Goal: Task Accomplishment & Management: Manage account settings

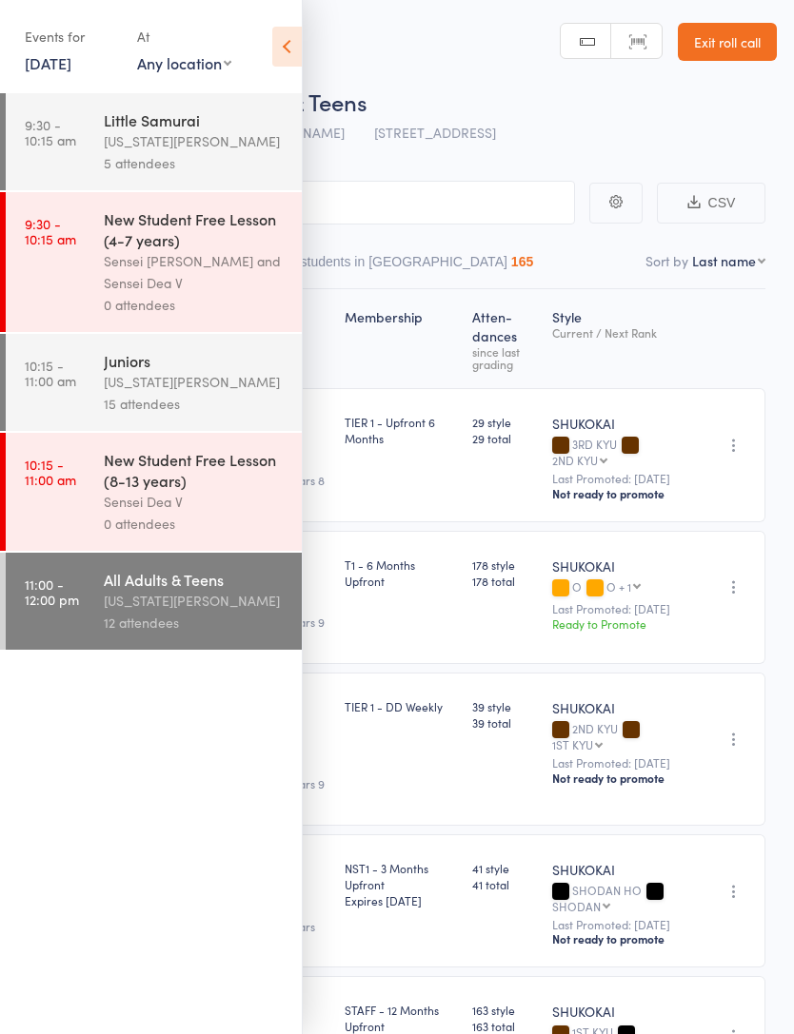
click at [71, 66] on link "[DATE]" at bounding box center [48, 62] width 47 height 21
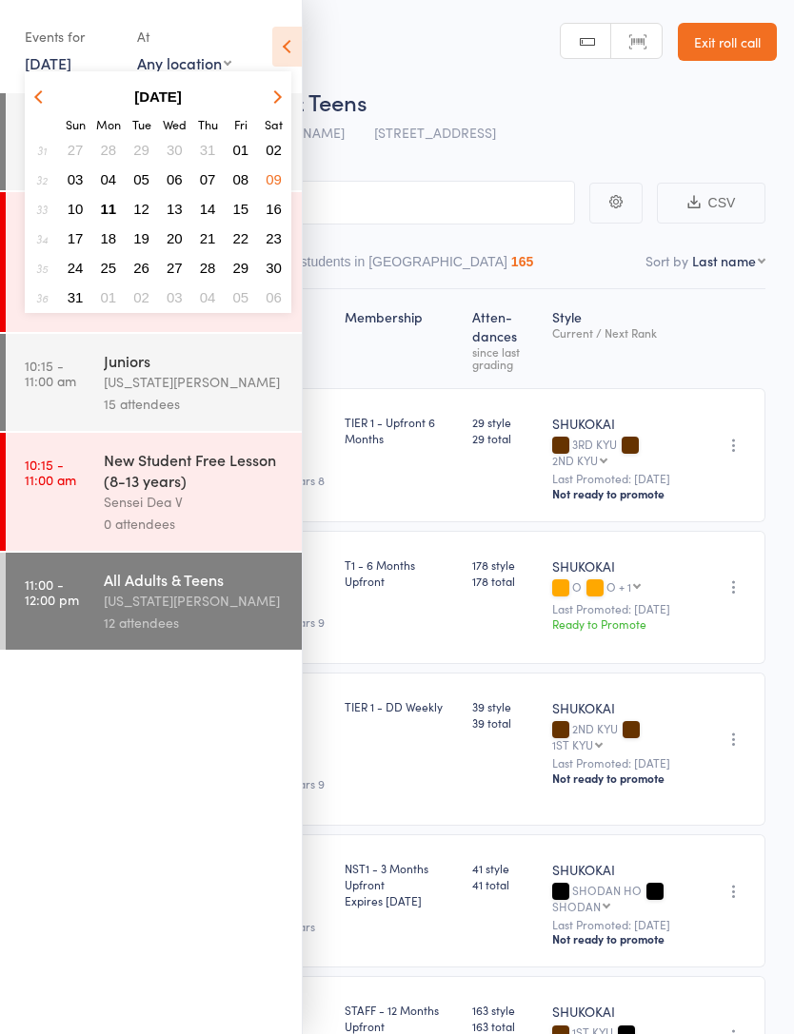
click at [120, 210] on button "11" at bounding box center [108, 209] width 29 height 26
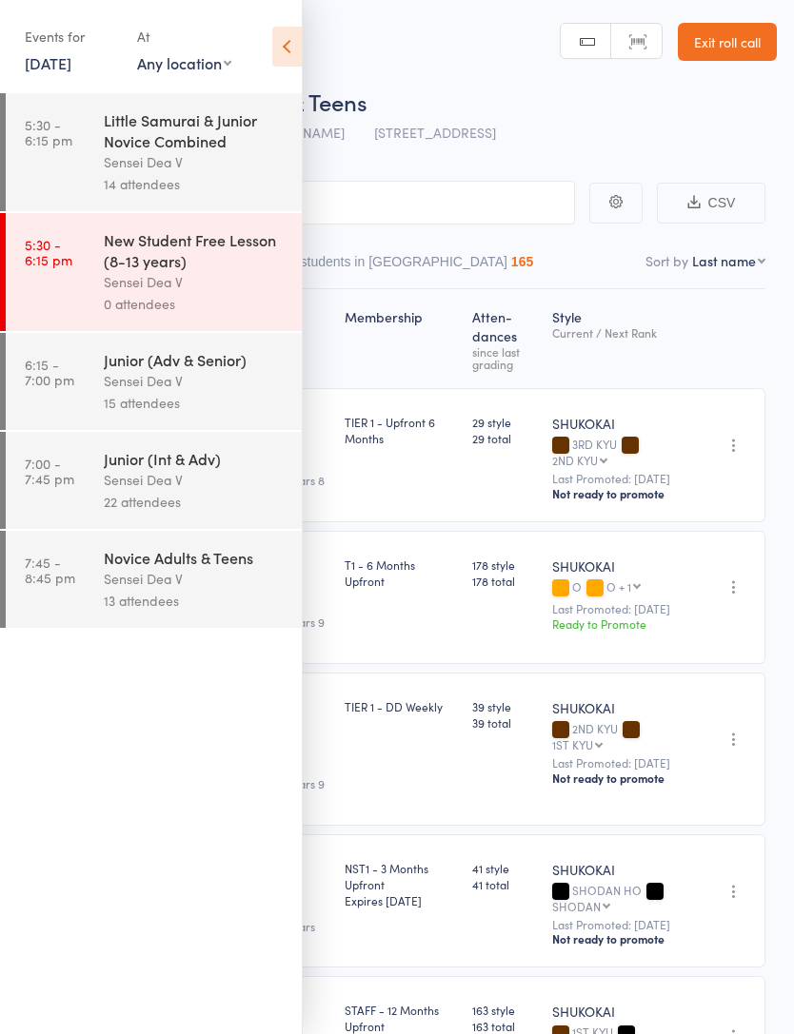
click at [236, 151] on div "Little Samurai & Junior Novice Combined" at bounding box center [195, 130] width 182 height 42
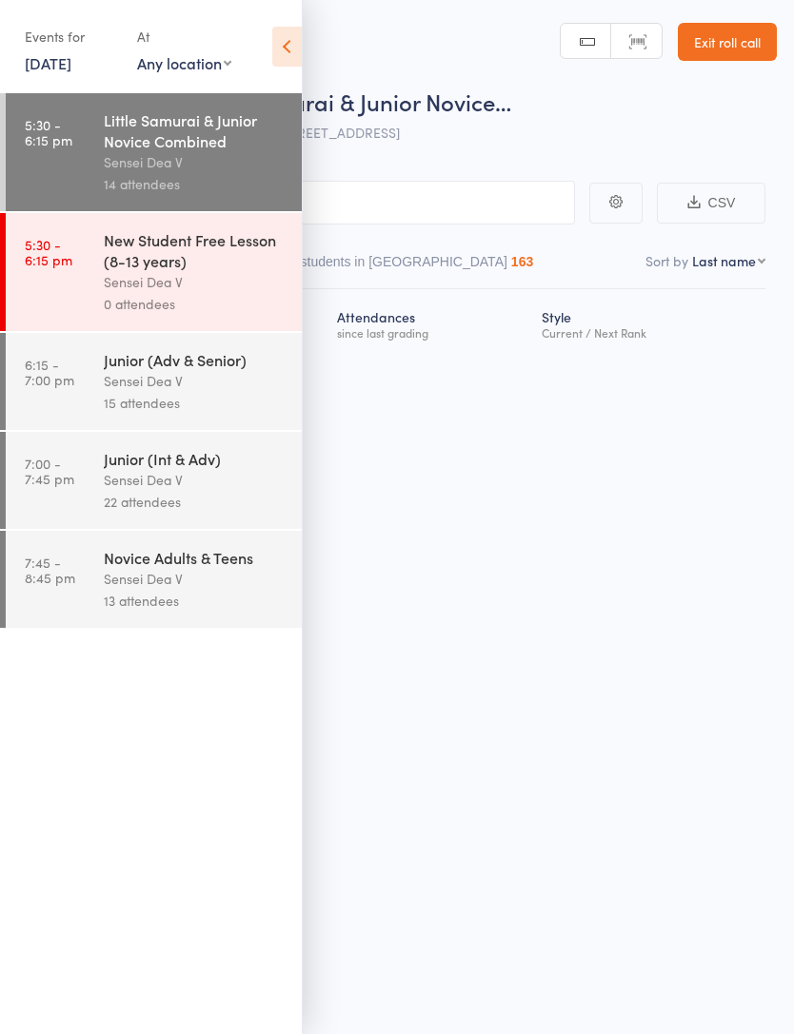
click at [295, 54] on icon at bounding box center [286, 47] width 29 height 40
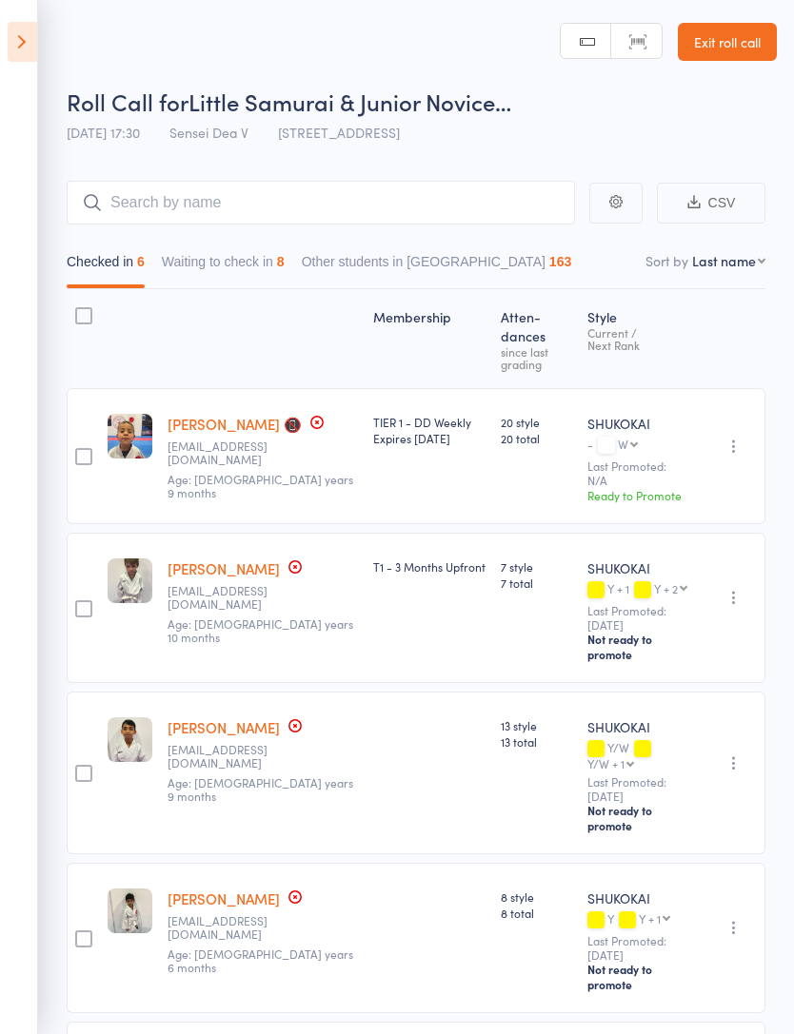
click at [217, 266] on button "Waiting to check in 8" at bounding box center [223, 267] width 123 height 44
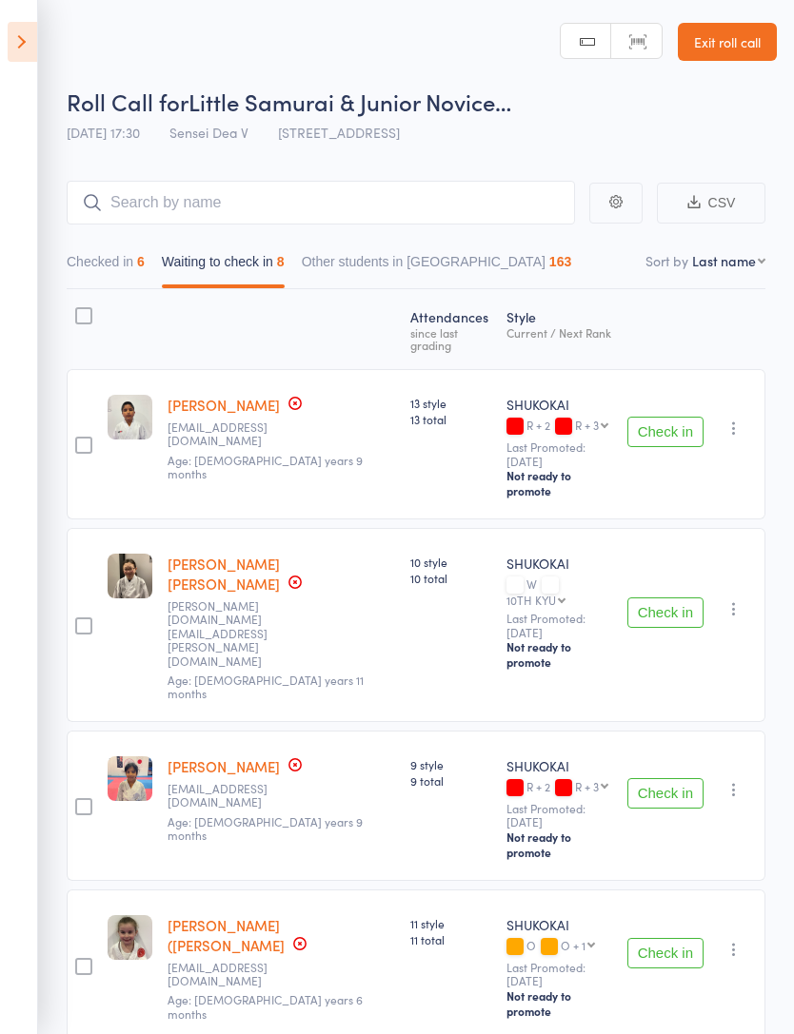
click at [745, 417] on button "button" at bounding box center [733, 428] width 23 height 23
click at [694, 573] on li "Mark absent" at bounding box center [665, 568] width 157 height 26
click at [743, 599] on icon "button" at bounding box center [733, 608] width 19 height 19
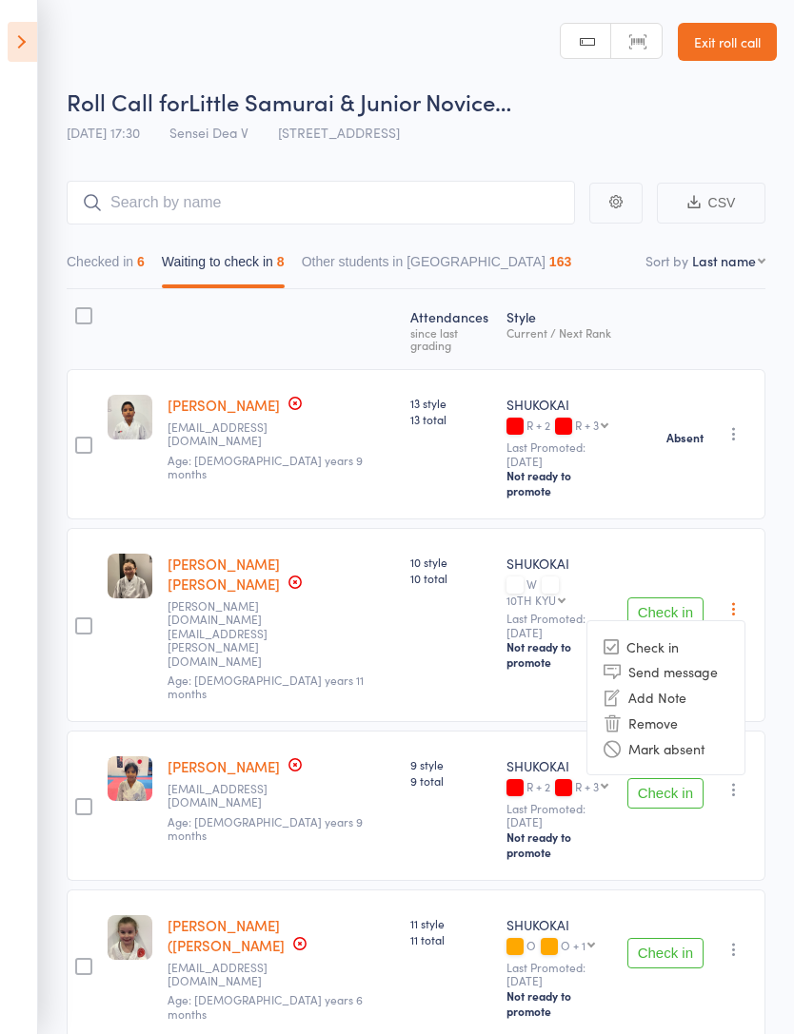
click at [696, 736] on li "Mark absent" at bounding box center [665, 749] width 157 height 26
click at [736, 778] on button "button" at bounding box center [733, 789] width 23 height 23
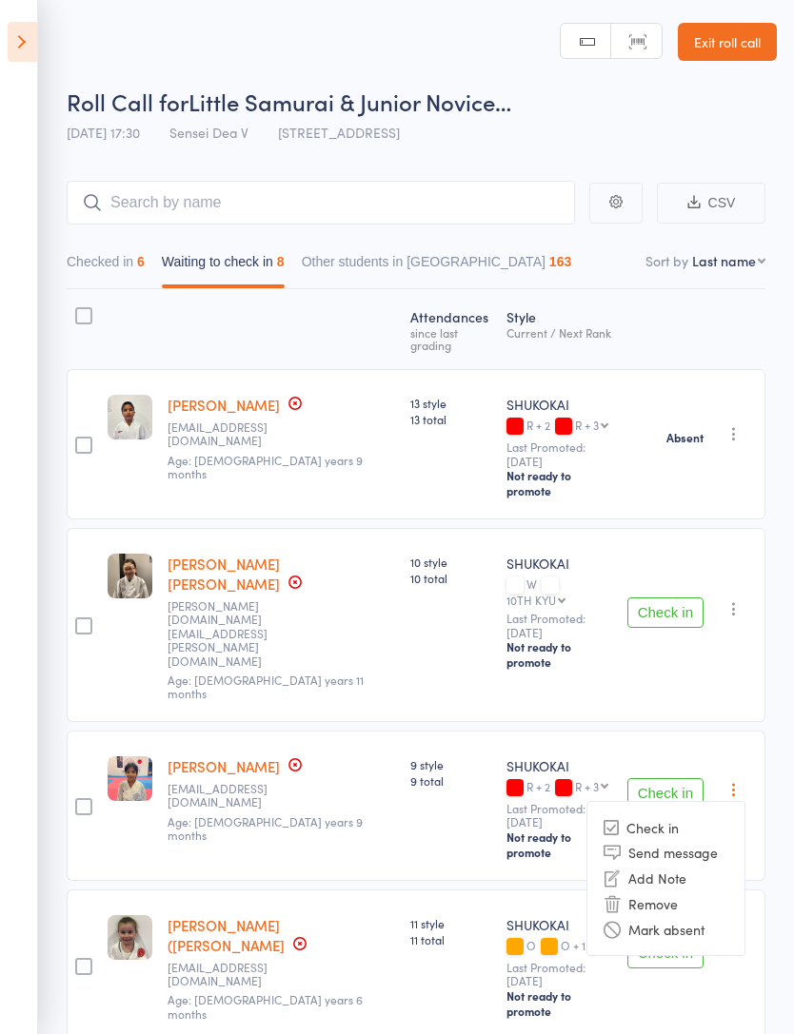
click at [700, 916] on li "Mark absent" at bounding box center [665, 929] width 157 height 26
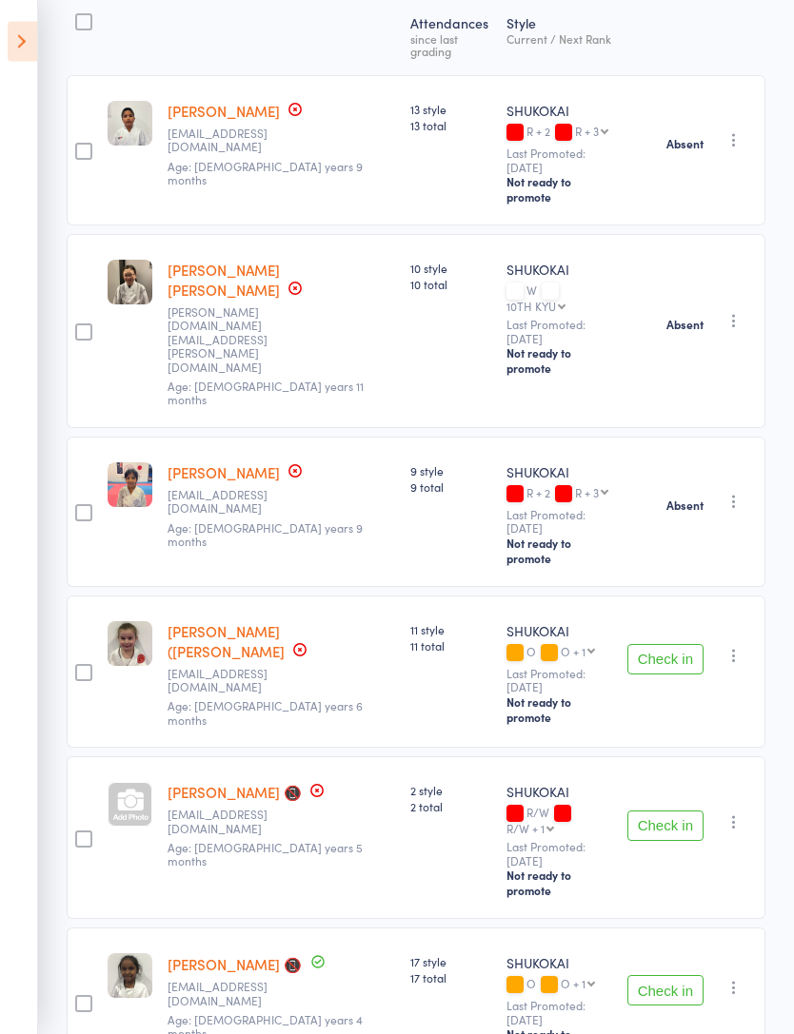
scroll to position [294, 0]
click at [740, 646] on icon "button" at bounding box center [733, 655] width 19 height 19
click at [692, 782] on li "Mark absent" at bounding box center [665, 795] width 157 height 26
click at [740, 813] on icon "button" at bounding box center [733, 822] width 19 height 19
click at [702, 949] on li "Mark absent" at bounding box center [665, 962] width 157 height 26
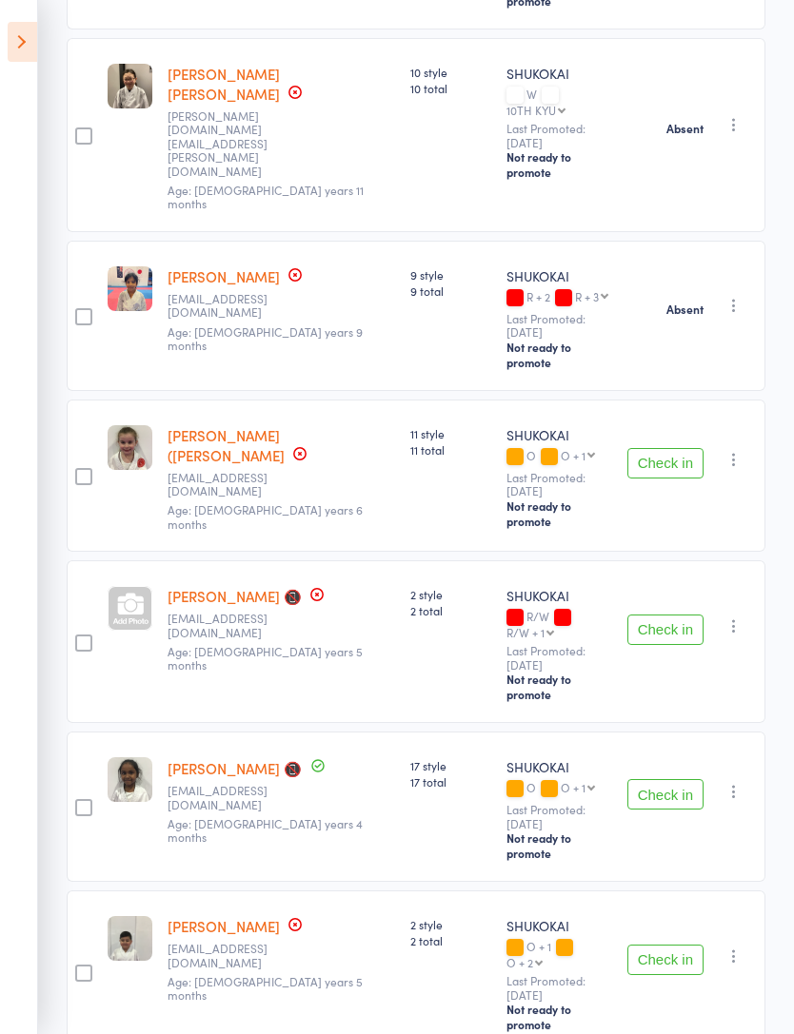
scroll to position [504, 0]
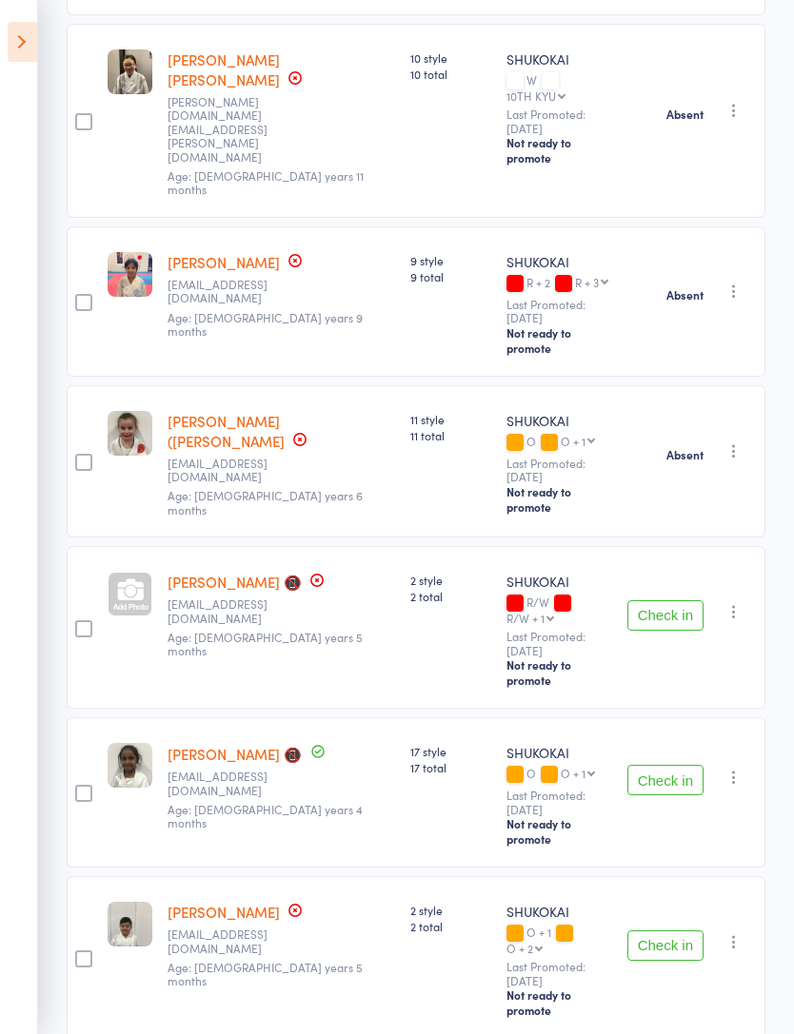
click at [740, 768] on icon "button" at bounding box center [733, 777] width 19 height 19
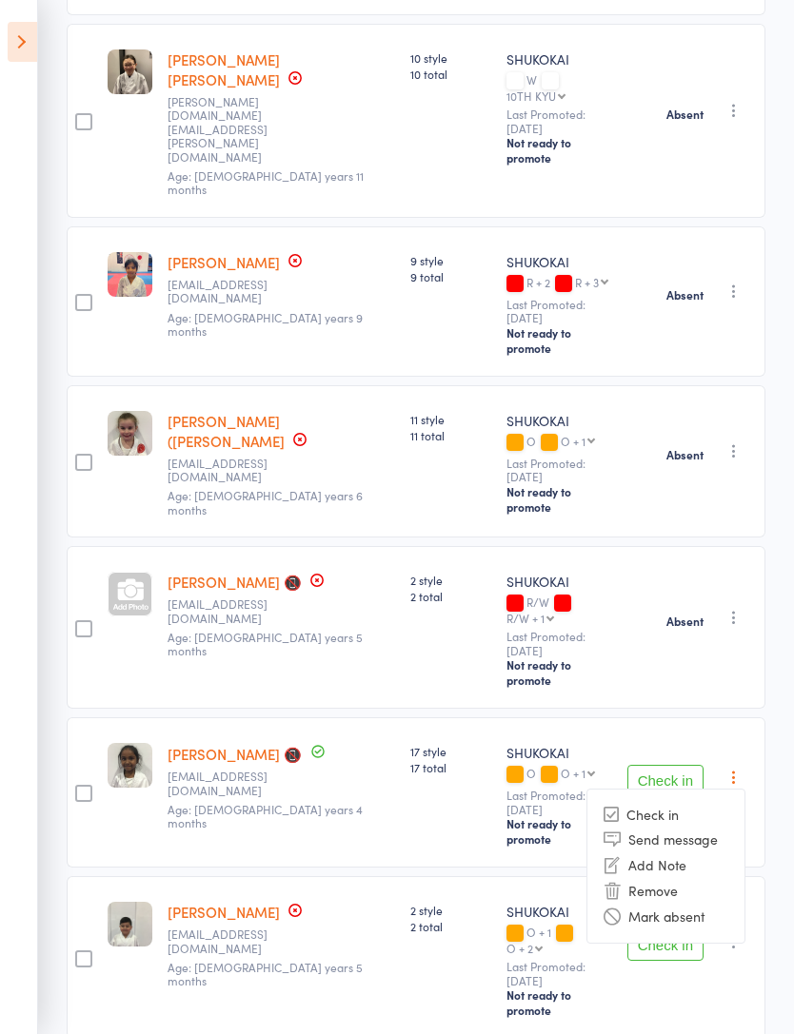
click at [693, 904] on li "Mark absent" at bounding box center [665, 917] width 157 height 26
click at [741, 933] on icon "button" at bounding box center [733, 942] width 19 height 19
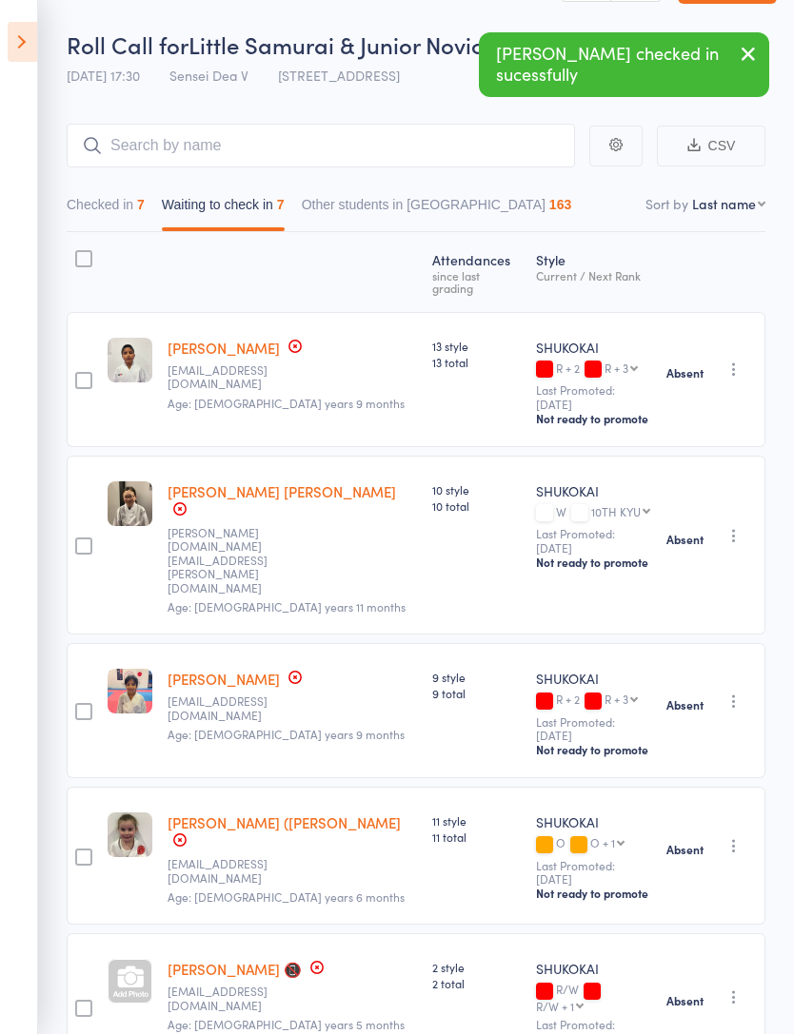
scroll to position [0, 0]
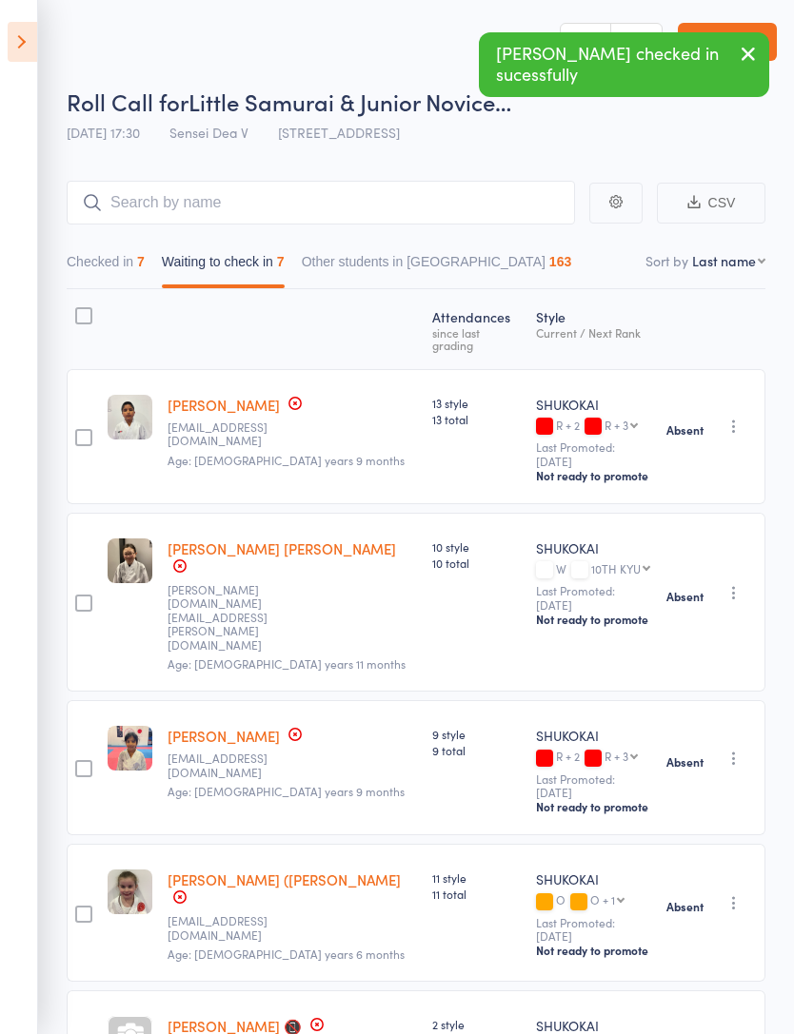
click at [27, 58] on icon at bounding box center [22, 42] width 29 height 40
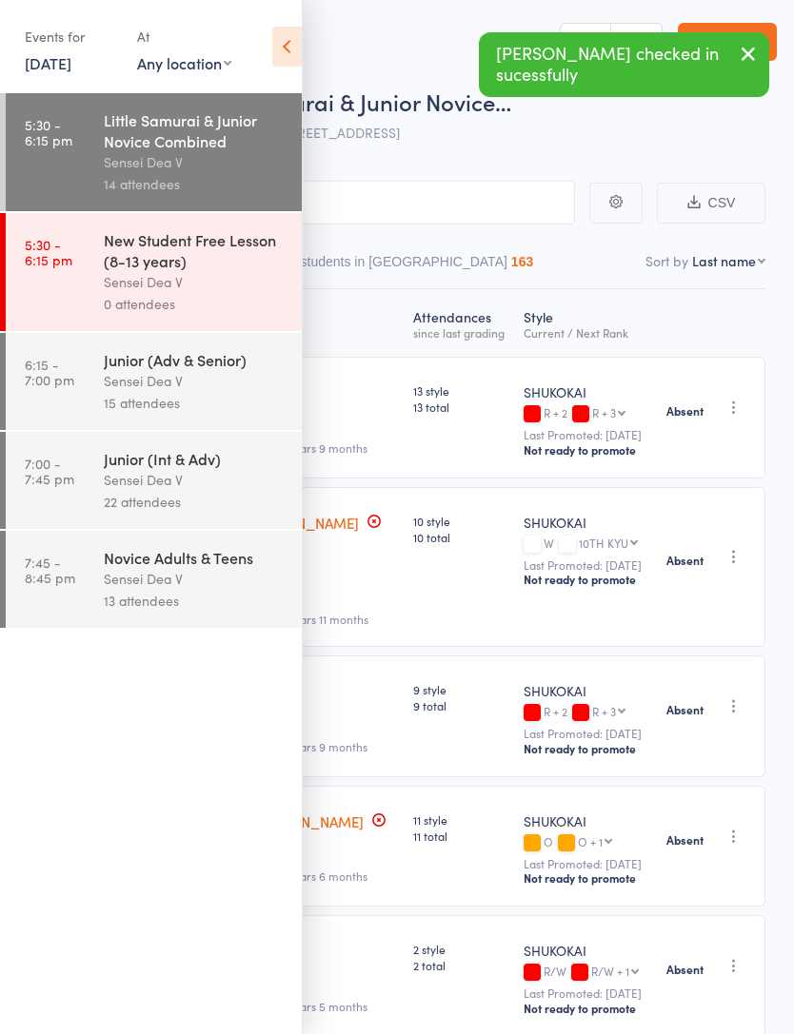
click at [81, 383] on link "6:15 - 7:00 pm Junior (Adv & Senior) Sensei Dea V 15 attendees" at bounding box center [154, 381] width 296 height 97
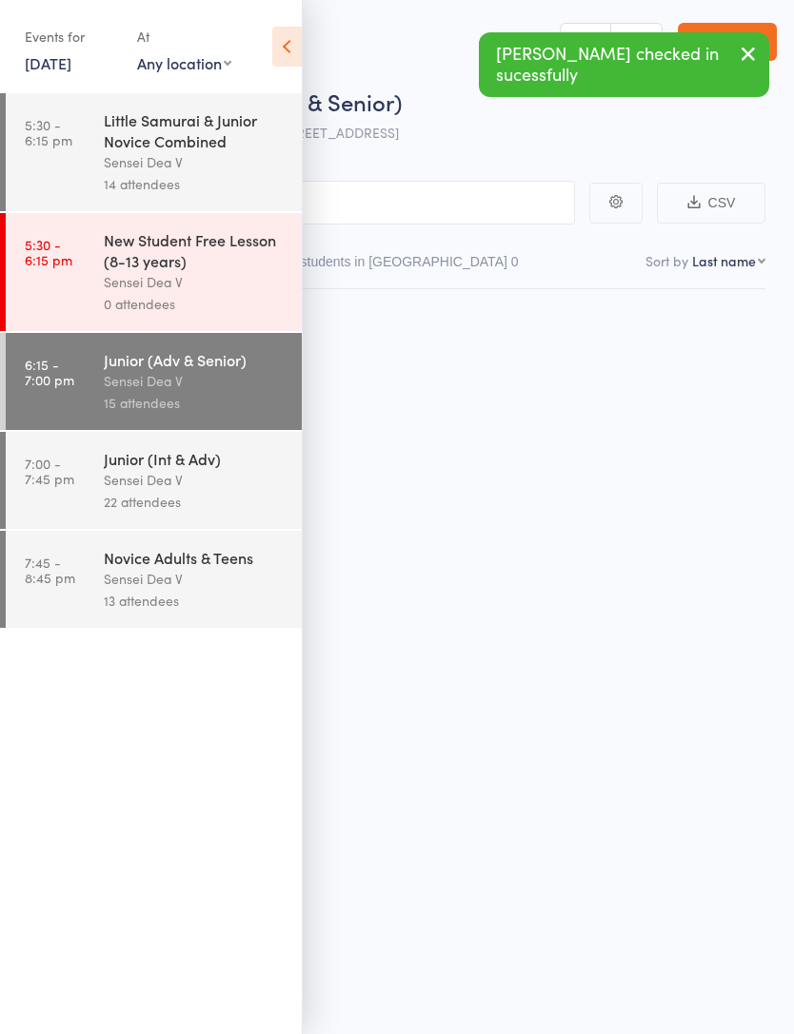
click at [274, 49] on icon at bounding box center [286, 47] width 29 height 40
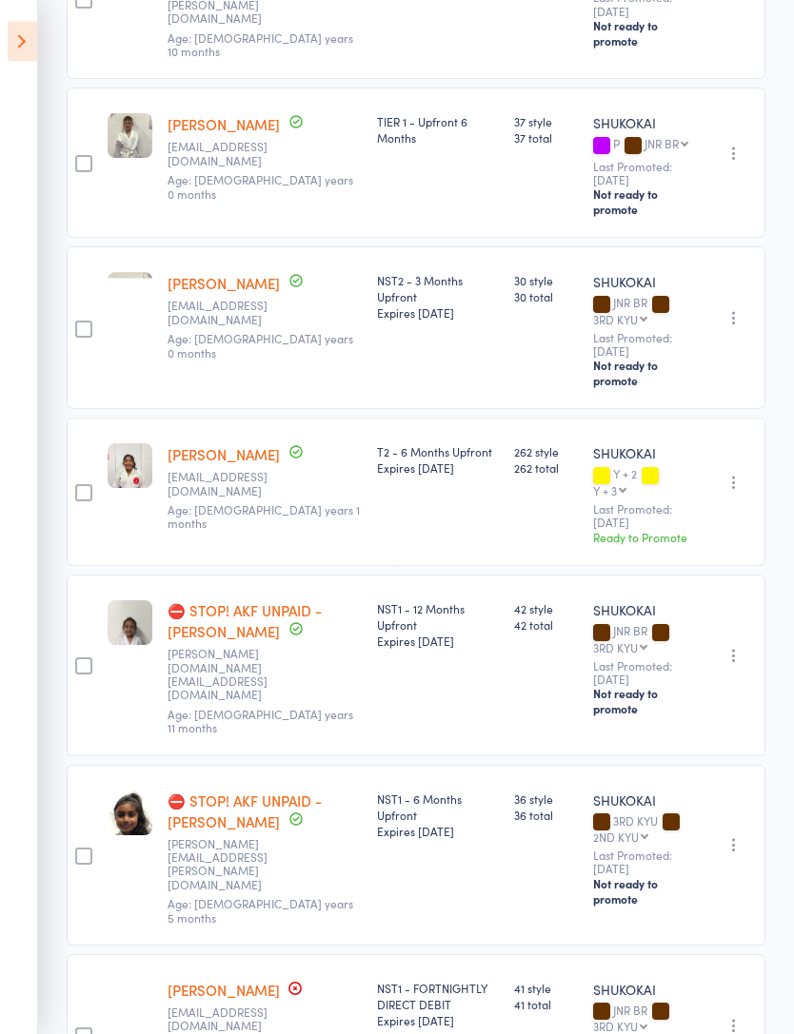
scroll to position [407, 0]
